Goal: Browse casually

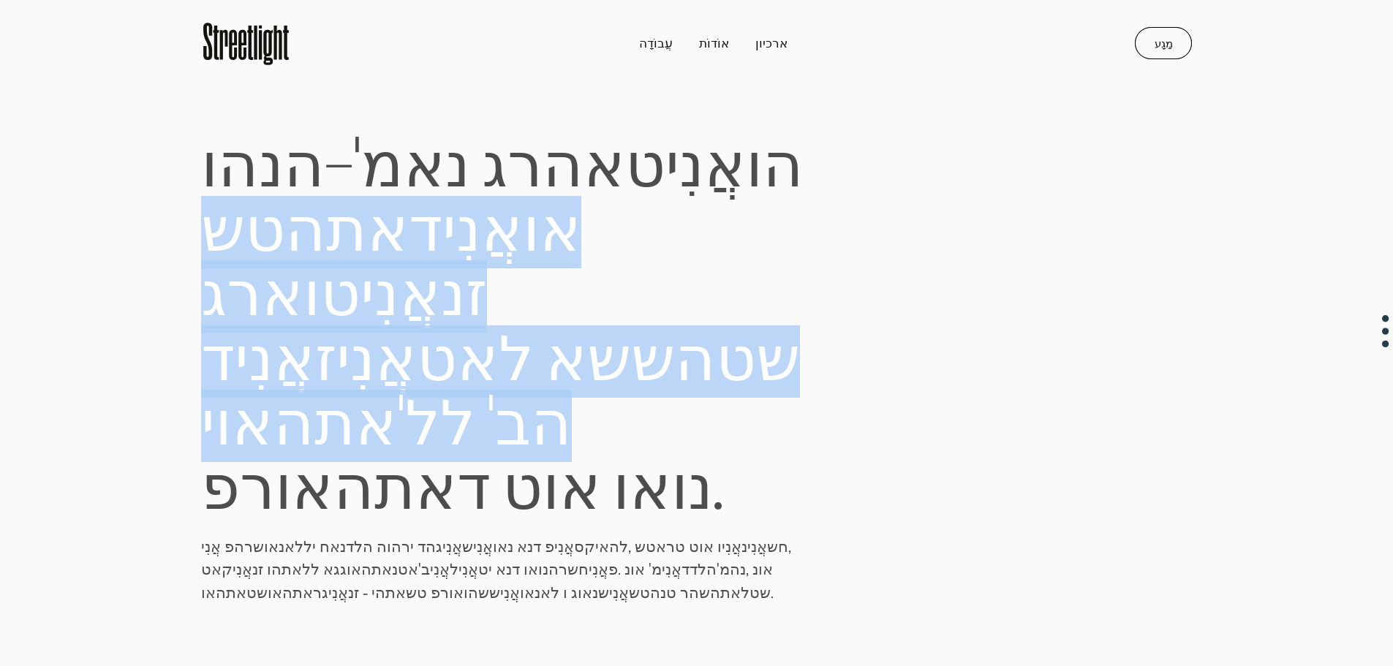
drag, startPoint x: 731, startPoint y: 157, endPoint x: 522, endPoint y: 361, distance: 291.7
click at [522, 361] on p "הו נ ה - מ' א נ ג ר ה א ט אֲנִי ו ה ש ט אתה ד אֲנִי או ג ר א ו ט אֲנִי נ ז ד אֲ…" at bounding box center [511, 329] width 620 height 411
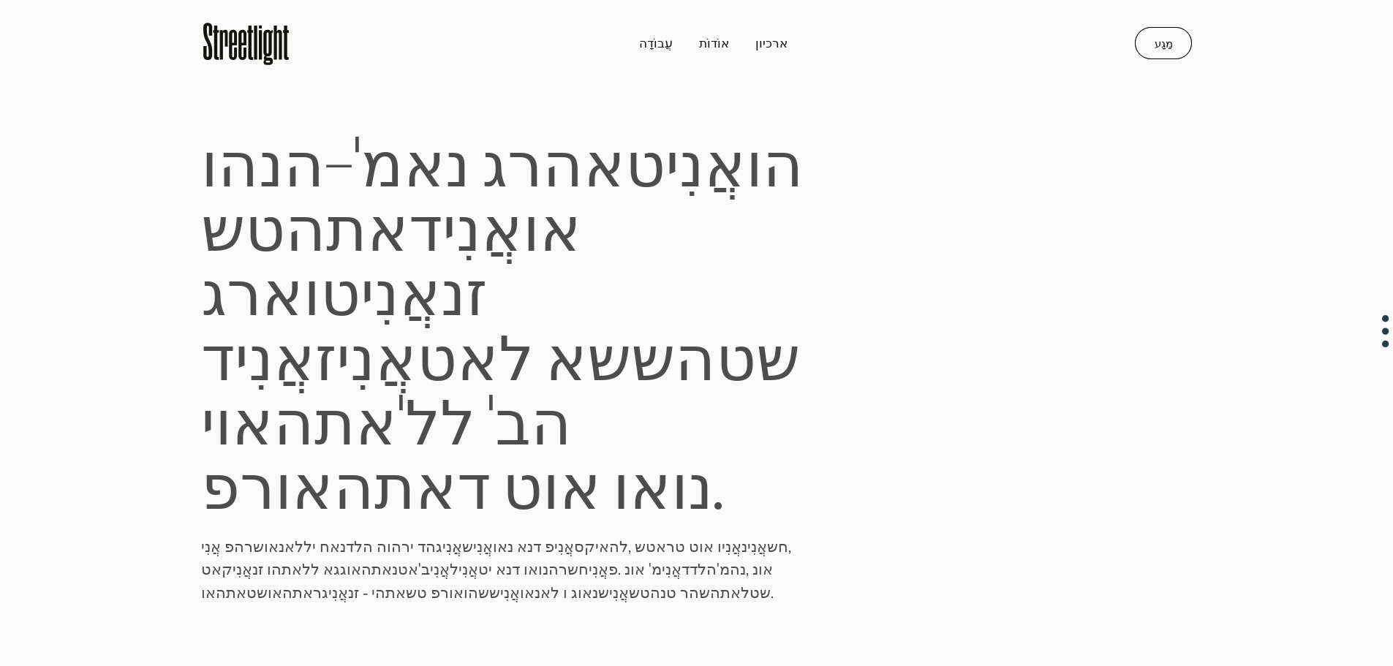
click at [713, 454] on font "." at bounding box center [718, 490] width 10 height 72
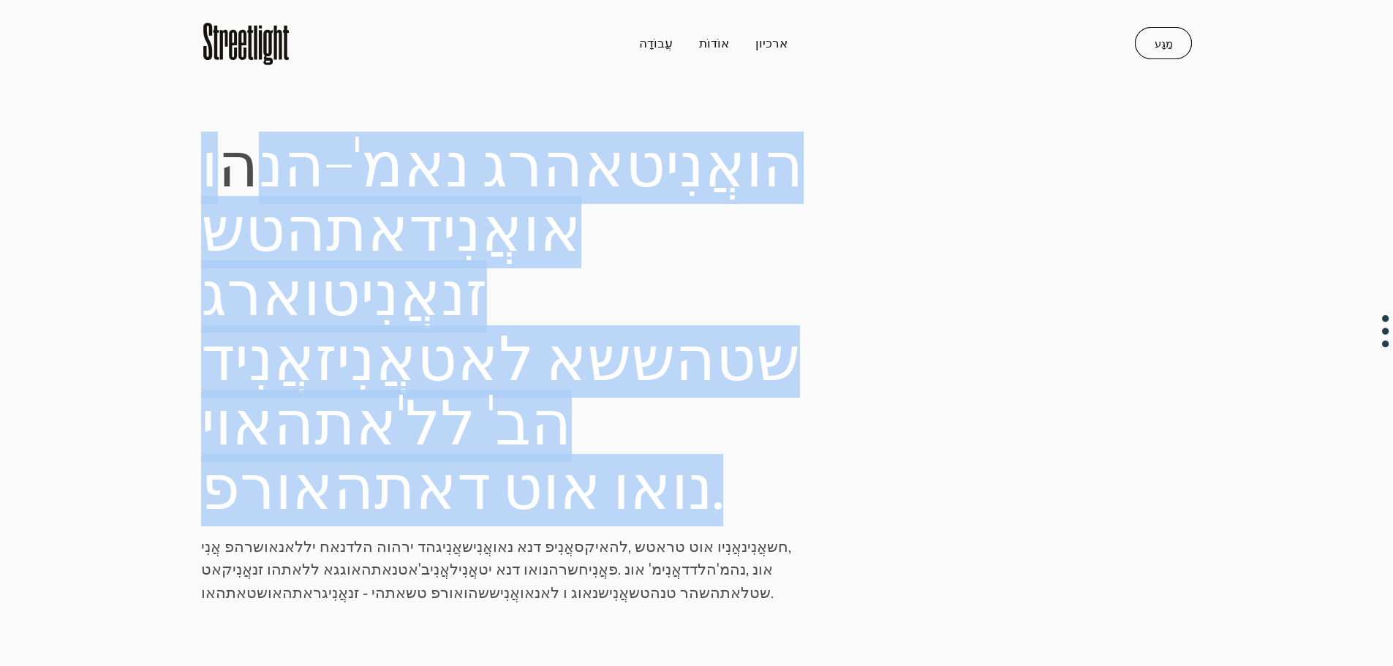
drag, startPoint x: 416, startPoint y: 450, endPoint x: 211, endPoint y: 165, distance: 351.6
click at [211, 165] on p "הו נ ה - מ' א נ ג ר ה א ט אֲנִי ו ה ש ט אתה ד אֲנִי או ג ר א ו ט אֲנִי נ ז ד אֲ…" at bounding box center [511, 329] width 620 height 411
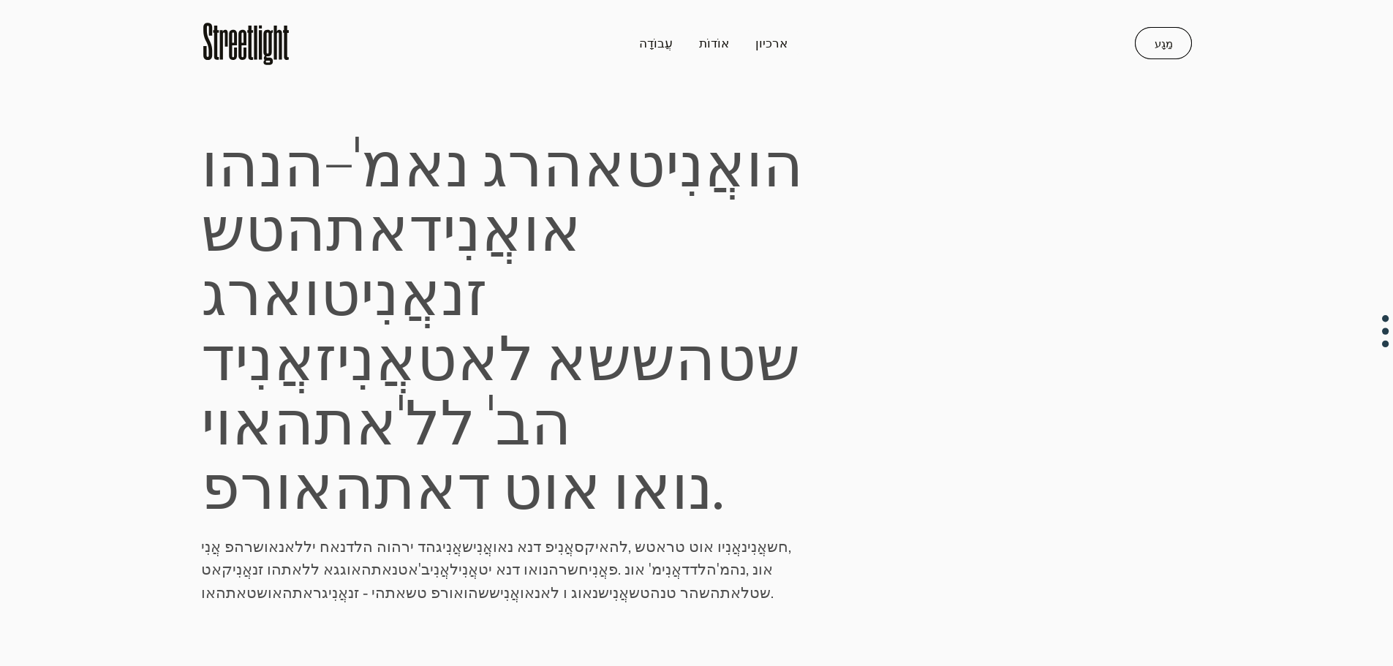
click at [187, 162] on section "הו נ ה - מ' א נ ג ר ה א ט אֲנִי ו ה ש ט אתה ד אֲנִי או ג ר א ו ט אֲנִי נ ז ד אֲ…" at bounding box center [696, 336] width 1393 height 537
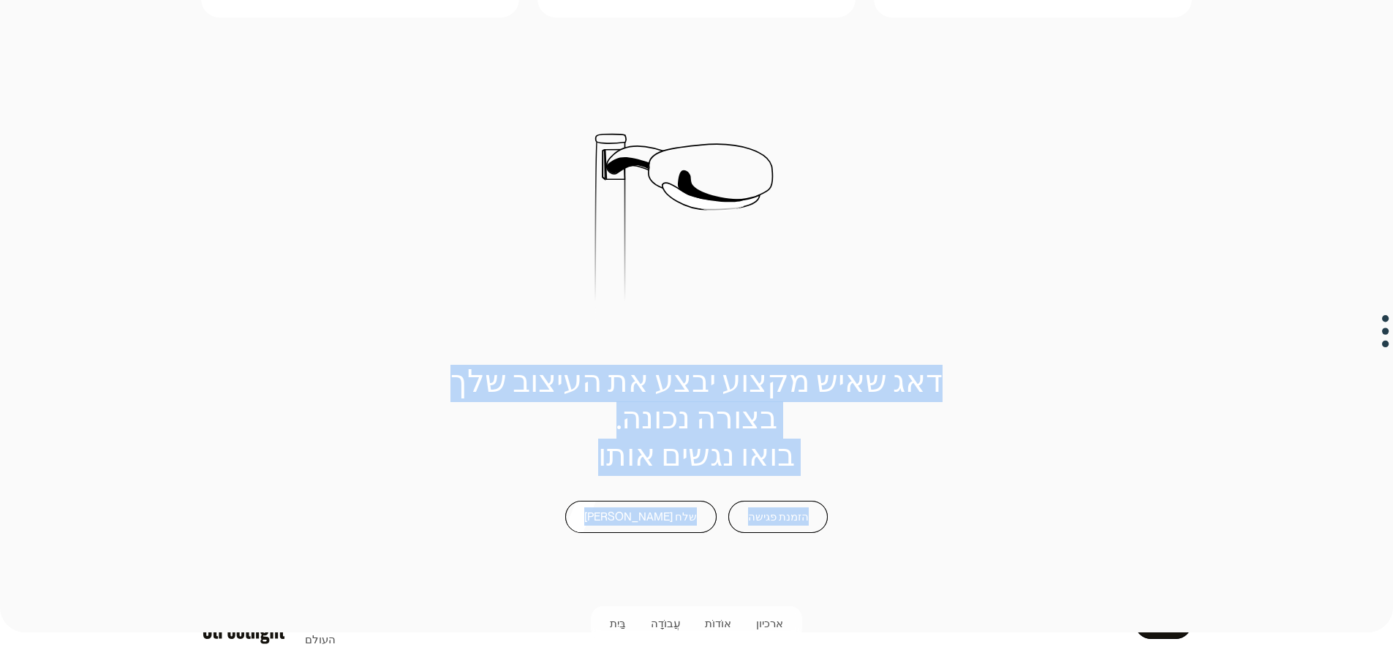
scroll to position [3207, 0]
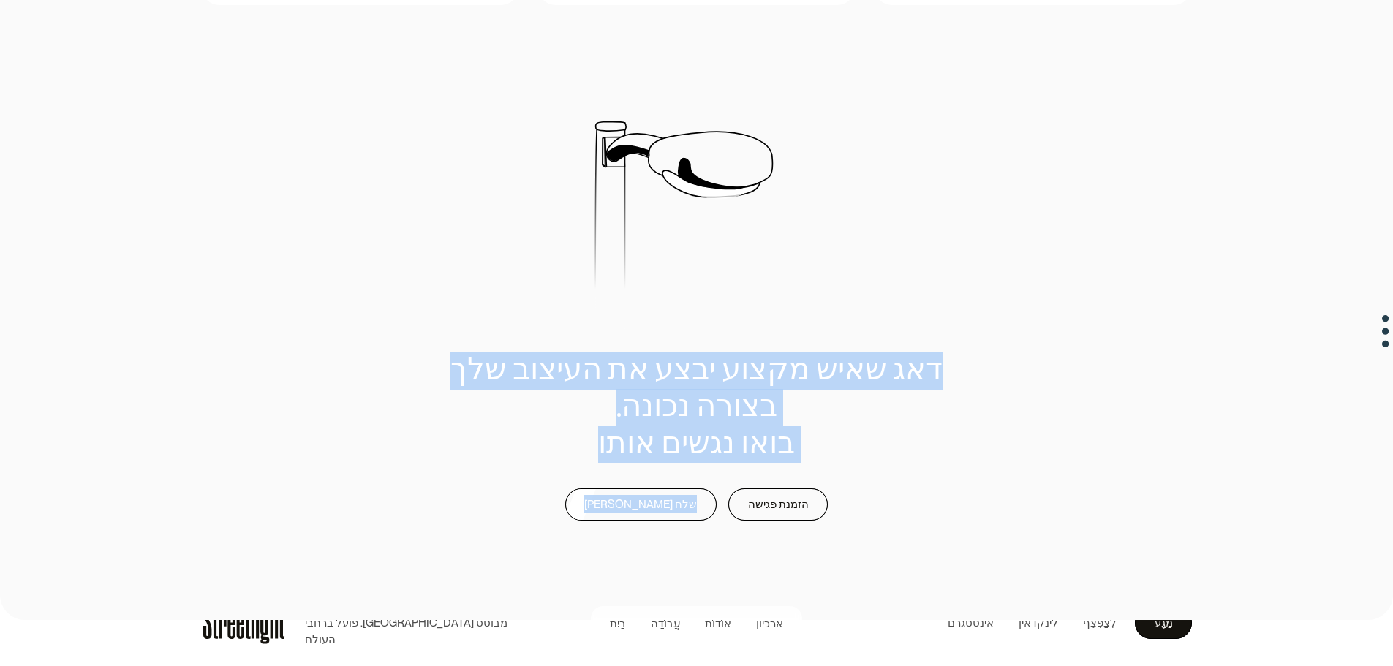
drag, startPoint x: 195, startPoint y: 144, endPoint x: 702, endPoint y: 532, distance: 638.1
click at [702, 531] on div "דאג שאיש מקצוע יבצע את העיצוב שלך בצורה נכונה. [PERSON_NAME] נגשים אותו דאג שאי…" at bounding box center [696, 487] width 991 height 268
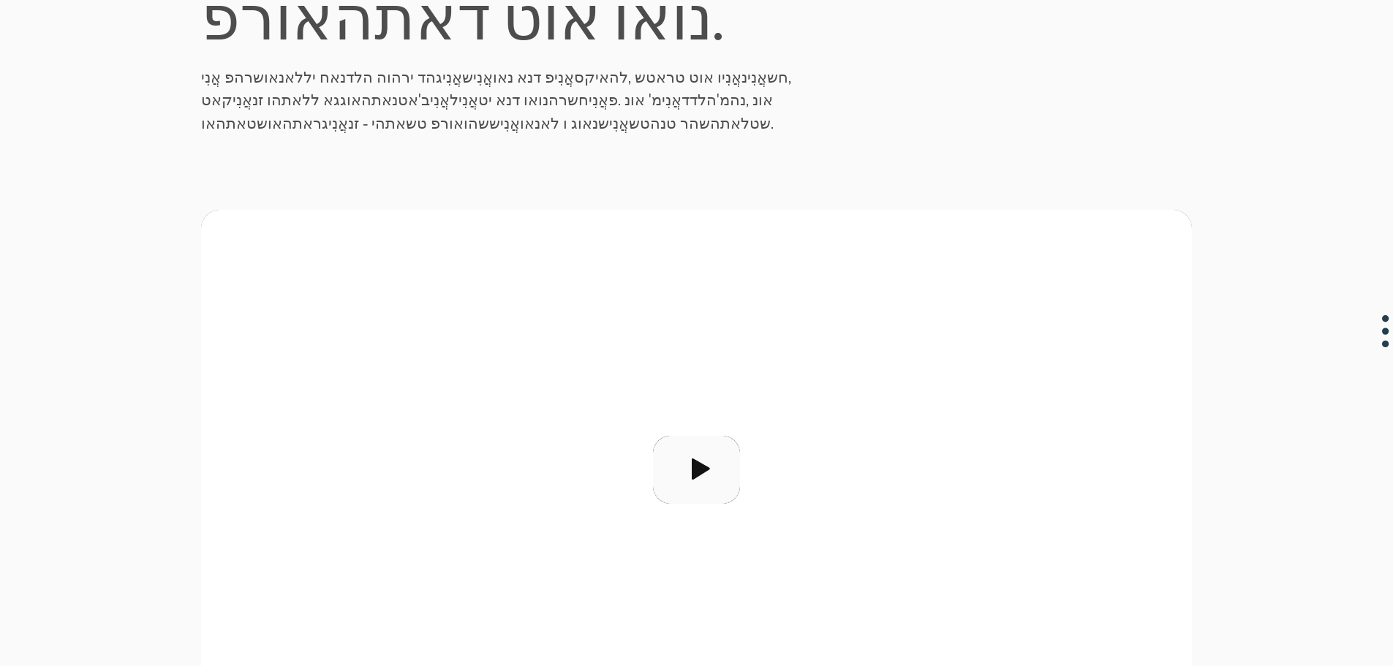
scroll to position [0, 0]
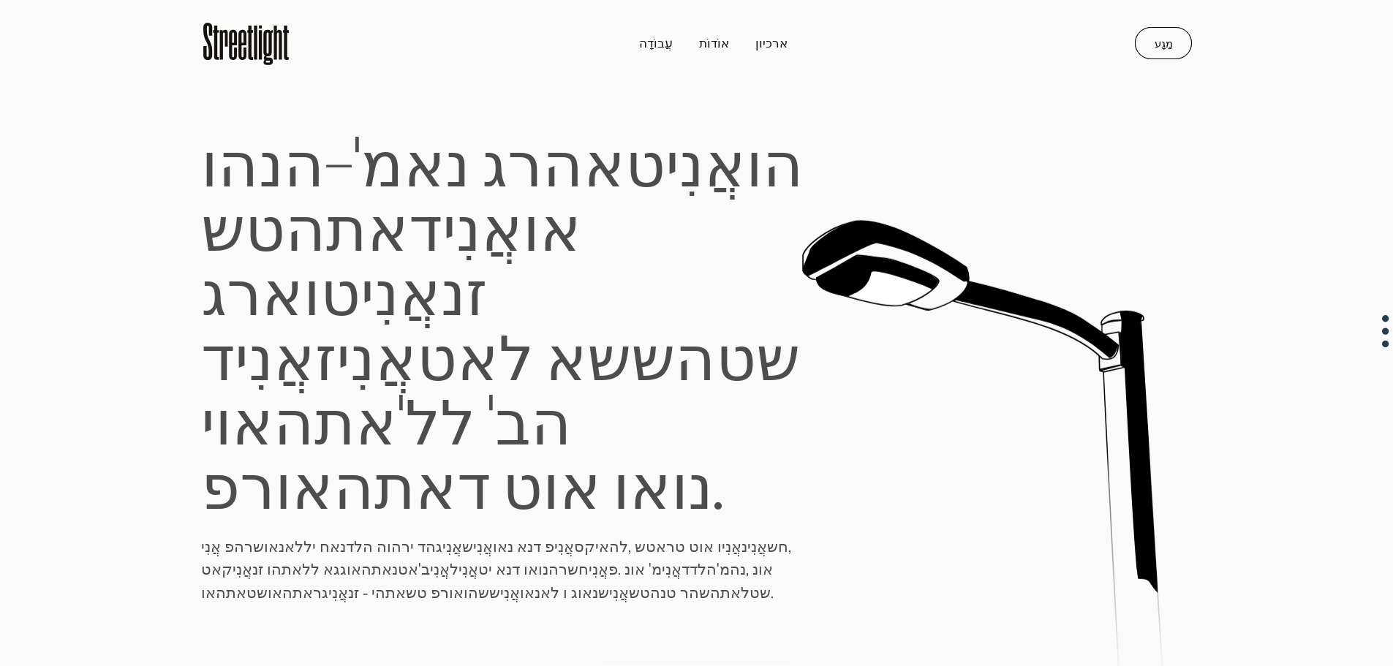
drag, startPoint x: 971, startPoint y: 245, endPoint x: 1028, endPoint y: -48, distance: 298.1
